Goal: Task Accomplishment & Management: Use online tool/utility

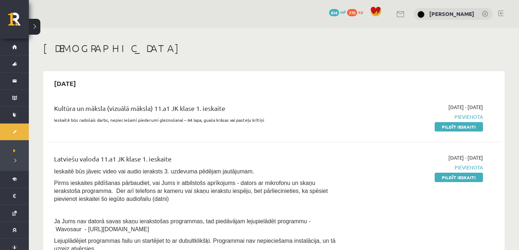
scroll to position [35, 0]
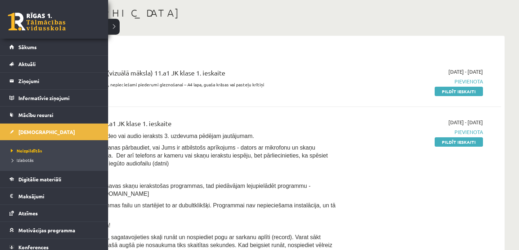
click at [25, 21] on link at bounding box center [37, 22] width 58 height 18
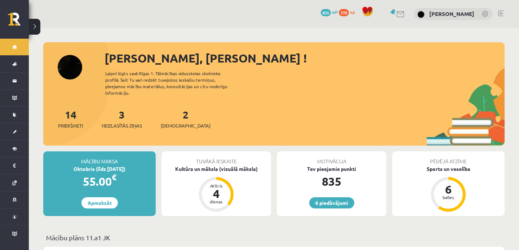
click at [501, 12] on link at bounding box center [500, 13] width 5 height 6
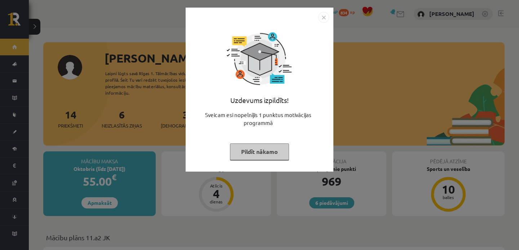
click at [258, 151] on button "Pildīt nākamo" at bounding box center [259, 151] width 59 height 17
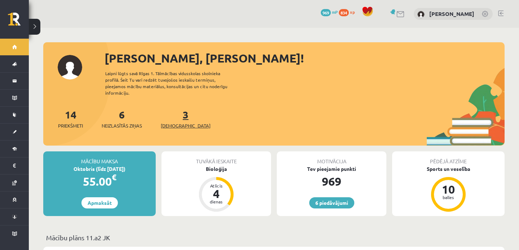
click at [176, 122] on span "[DEMOGRAPHIC_DATA]" at bounding box center [186, 125] width 50 height 7
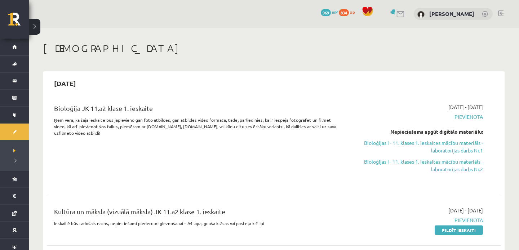
click at [502, 11] on link at bounding box center [500, 13] width 5 height 6
